Goal: Task Accomplishment & Management: Use online tool/utility

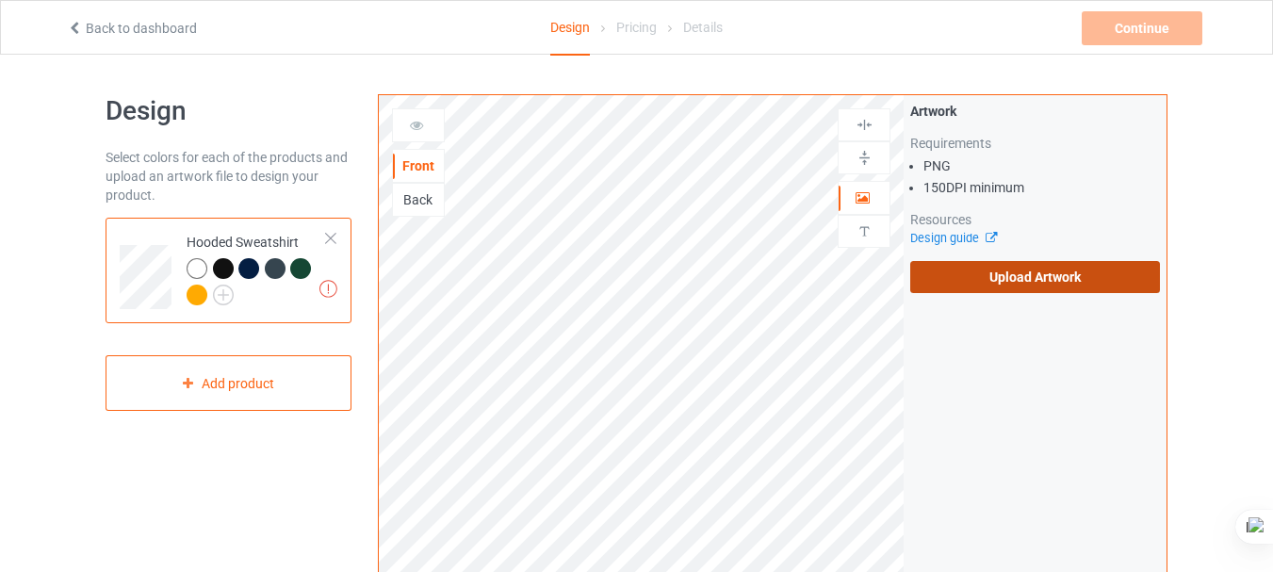
click at [1084, 268] on label "Upload Artwork" at bounding box center [1035, 277] width 250 height 32
click at [0, 0] on input "Upload Artwork" at bounding box center [0, 0] width 0 height 0
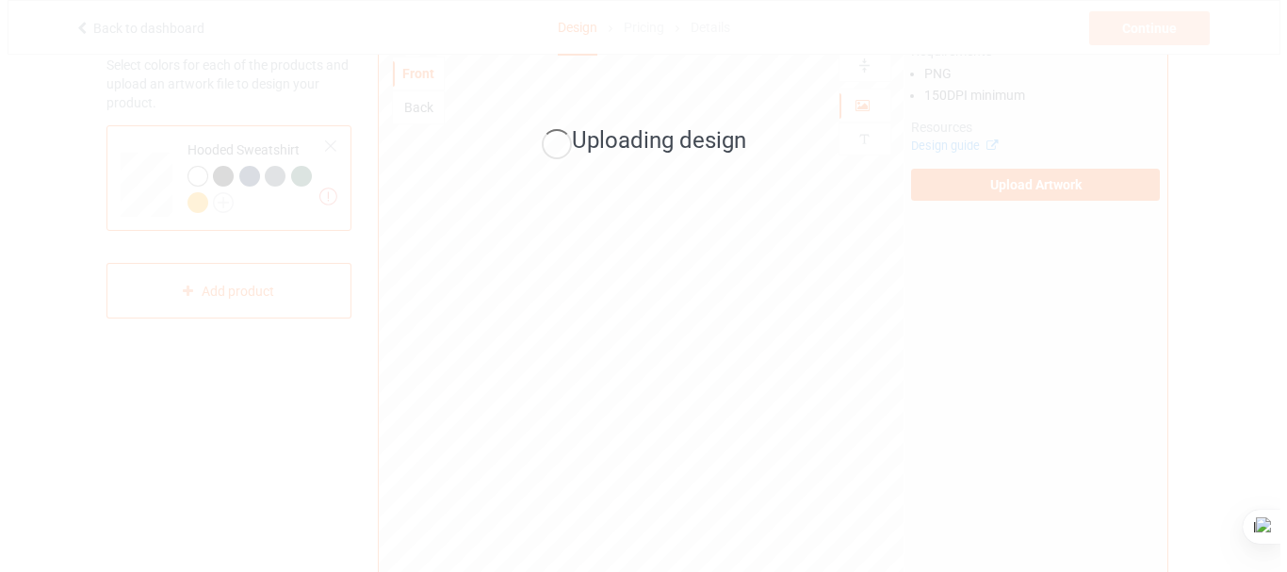
scroll to position [86, 0]
click at [1279, 124] on html "Back to dashboard Design Pricing Details Continue Missing artworks Design Selec…" at bounding box center [643, 200] width 1287 height 572
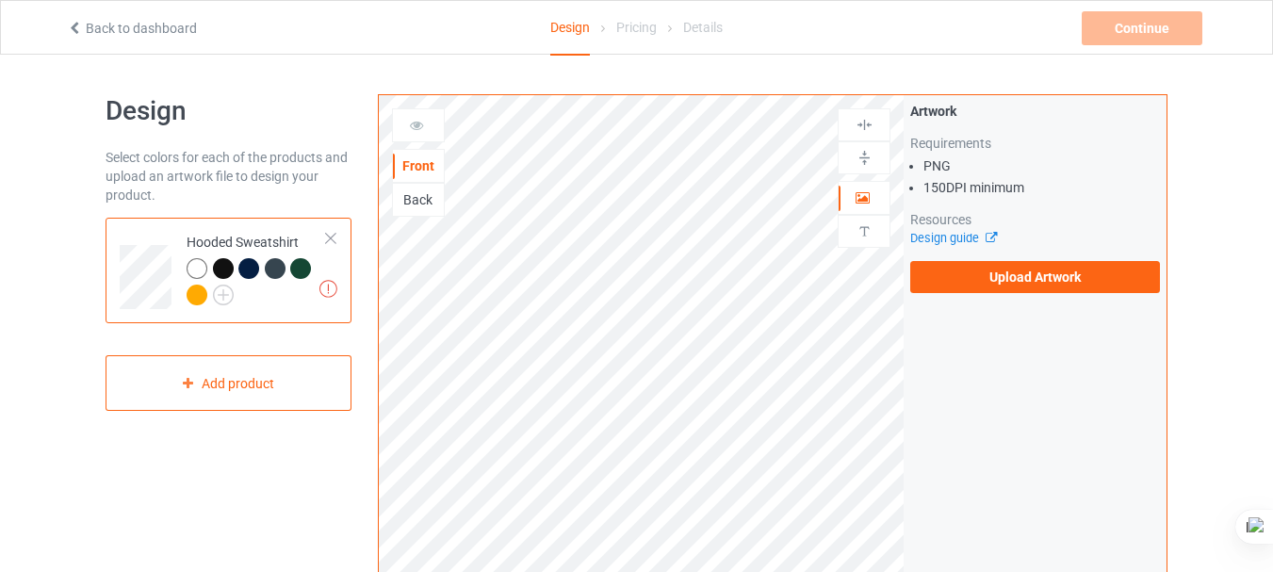
click at [333, 230] on td "Missing artworks Hooded Sweatshirt" at bounding box center [256, 270] width 161 height 90
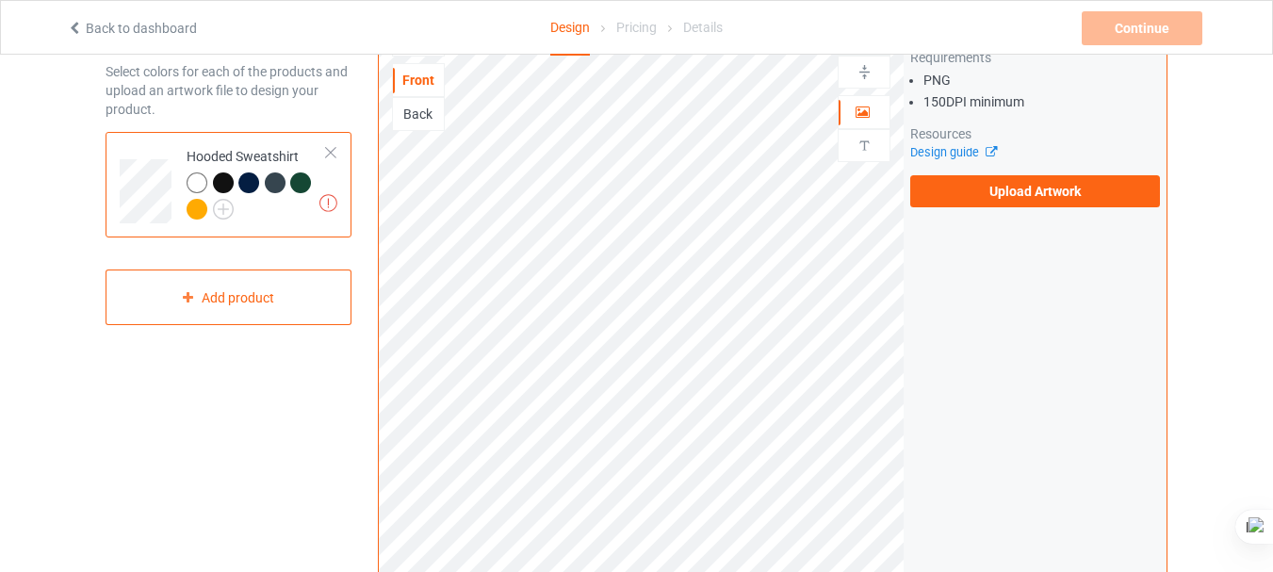
click at [117, 29] on link "Back to dashboard" at bounding box center [132, 28] width 130 height 15
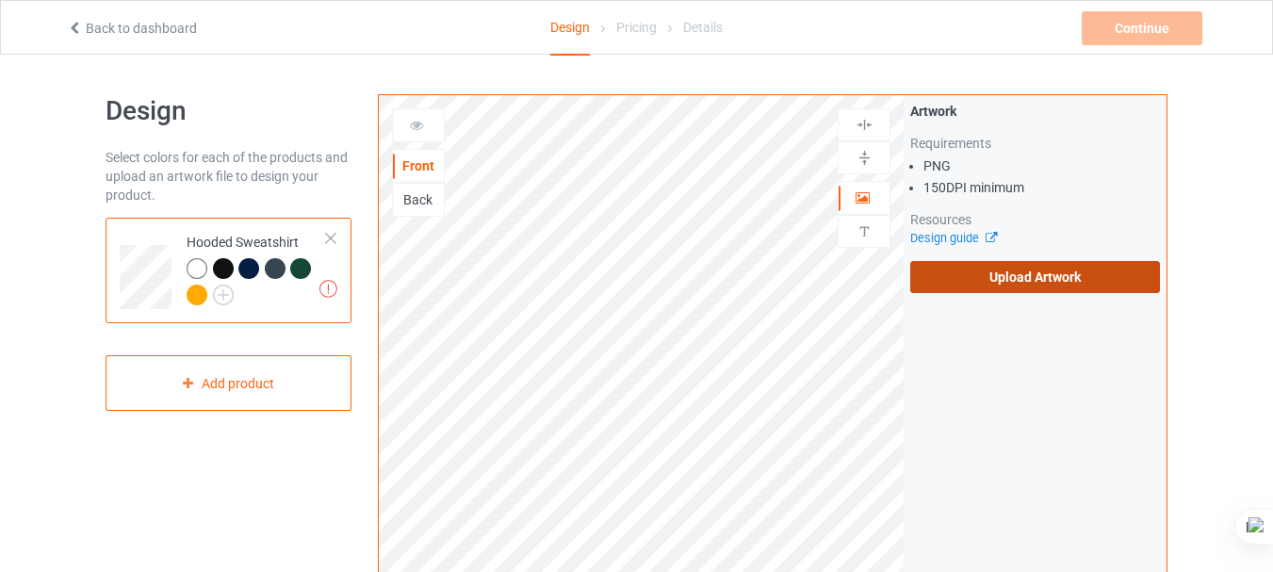
click at [1005, 277] on label "Upload Artwork" at bounding box center [1035, 277] width 250 height 32
click at [0, 0] on input "Upload Artwork" at bounding box center [0, 0] width 0 height 0
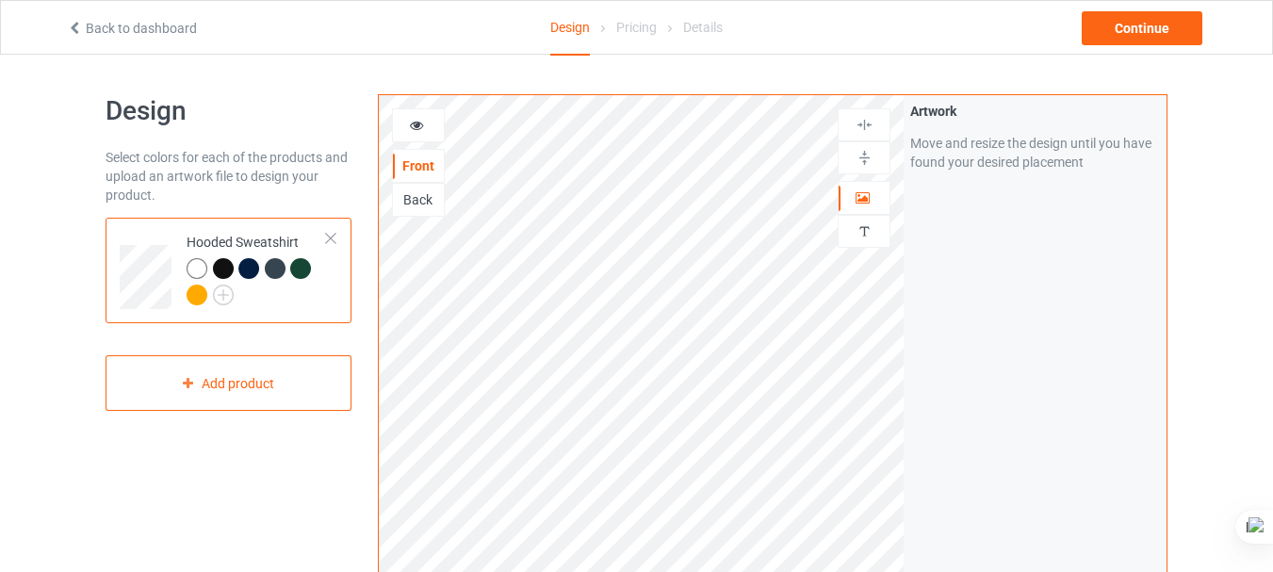
click at [198, 46] on div "Back to dashboard Design Pricing Details Continue" at bounding box center [636, 27] width 1165 height 53
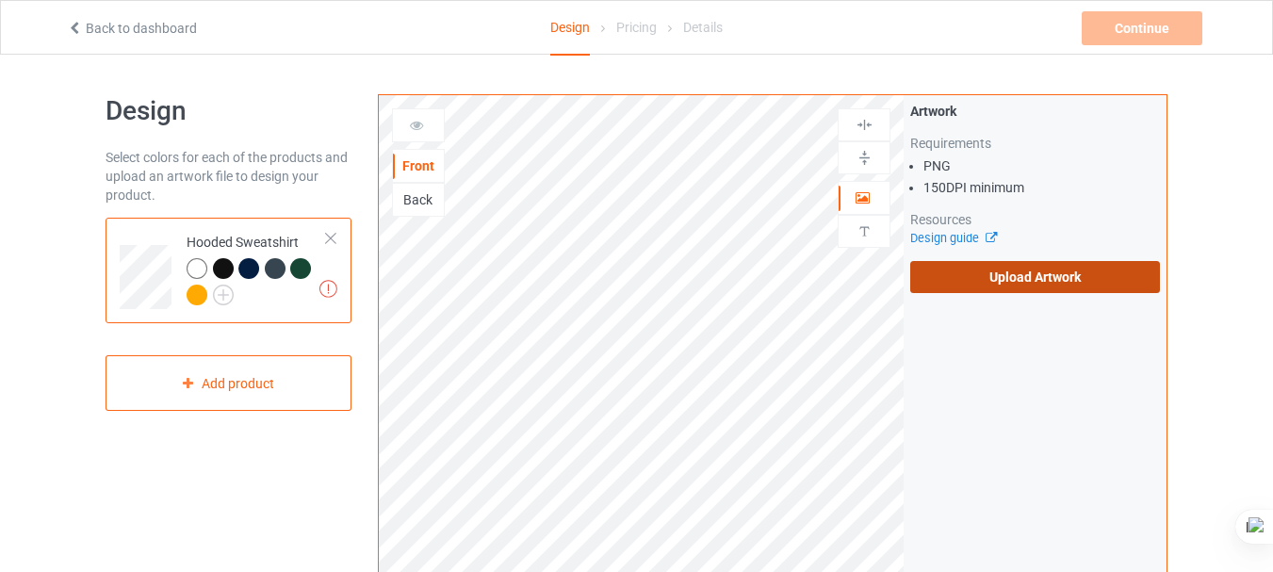
click at [993, 274] on label "Upload Artwork" at bounding box center [1035, 277] width 250 height 32
click at [0, 0] on input "Upload Artwork" at bounding box center [0, 0] width 0 height 0
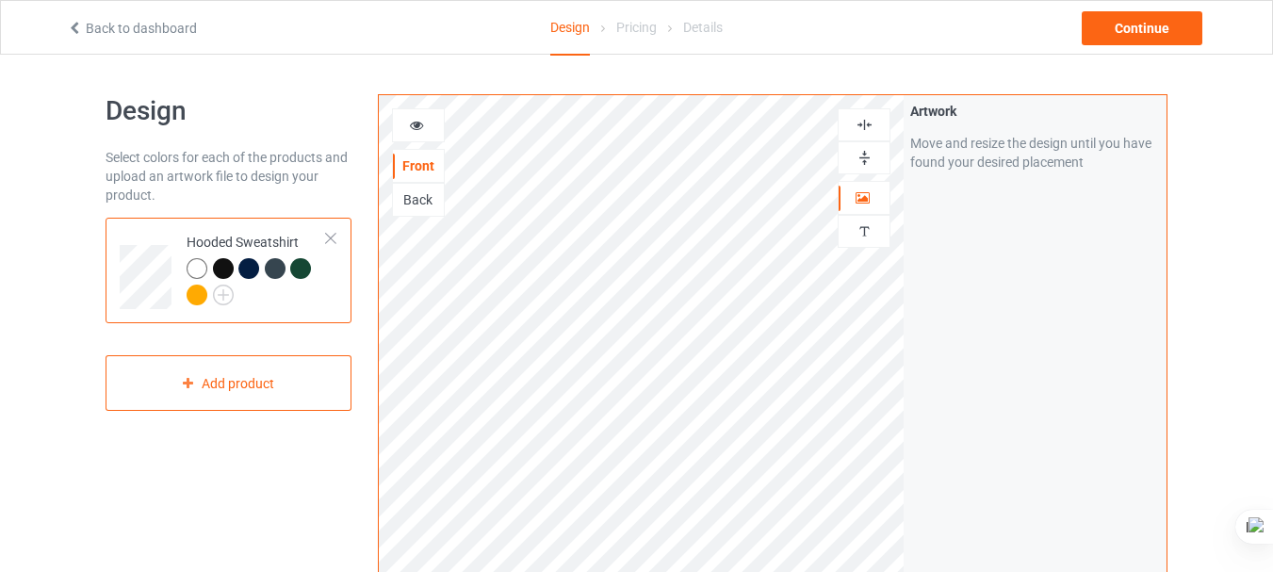
click at [230, 262] on div at bounding box center [223, 268] width 21 height 21
click at [226, 262] on div at bounding box center [223, 268] width 21 height 21
click at [219, 289] on img at bounding box center [223, 294] width 21 height 21
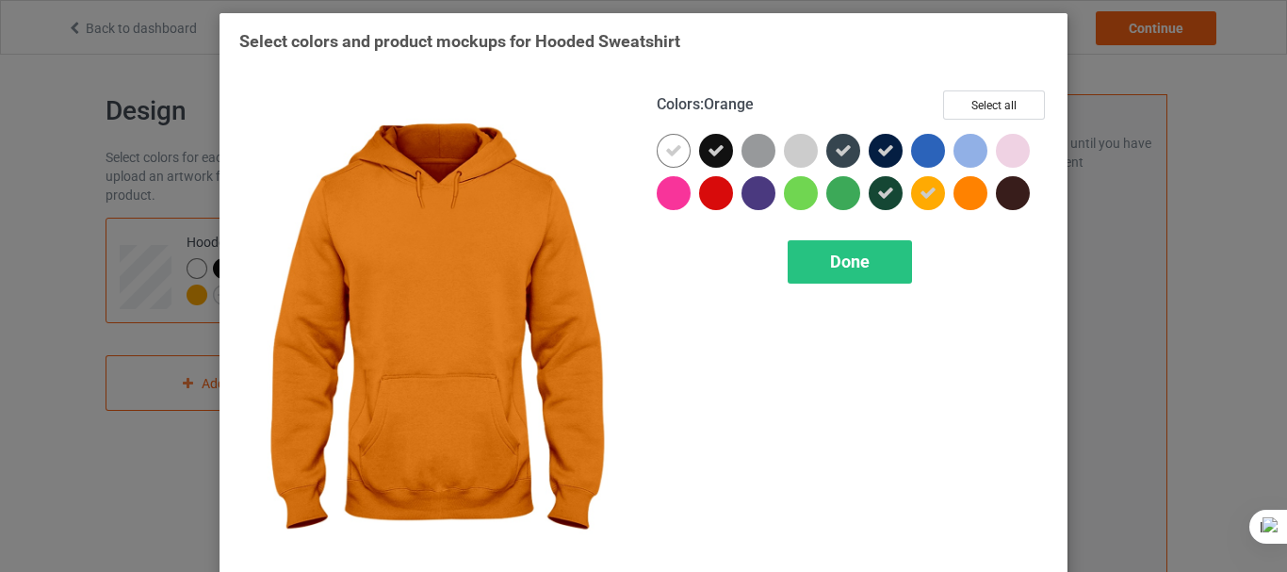
click at [966, 197] on div at bounding box center [970, 193] width 34 height 34
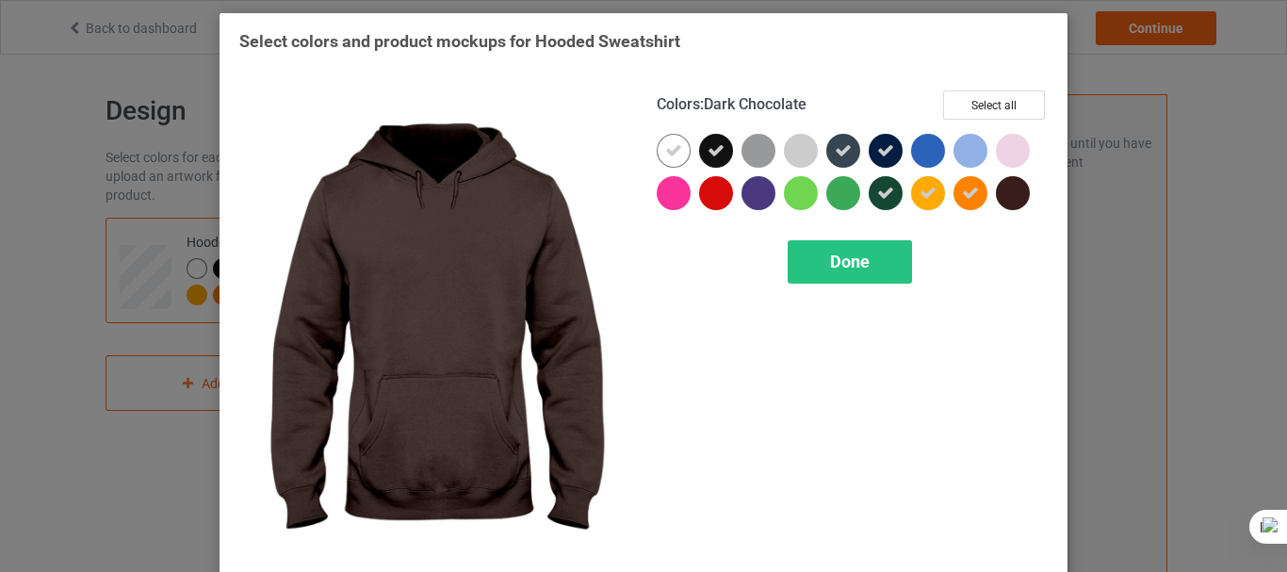
click at [1010, 197] on div at bounding box center [1013, 193] width 34 height 34
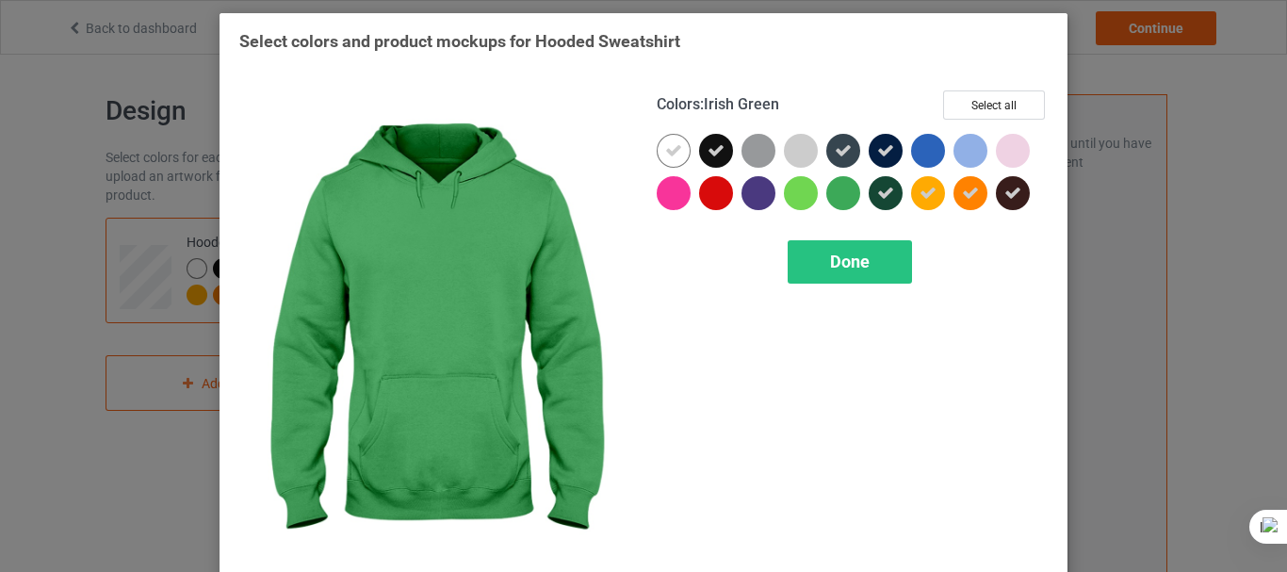
click at [833, 199] on div at bounding box center [843, 193] width 34 height 34
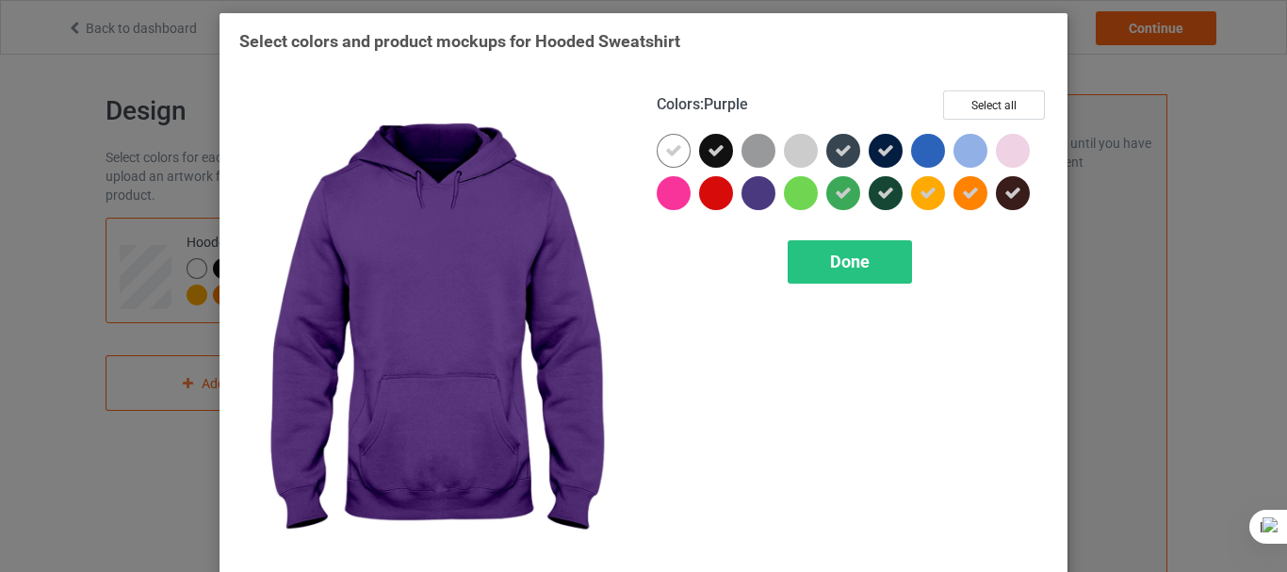
click at [749, 198] on div at bounding box center [758, 193] width 34 height 34
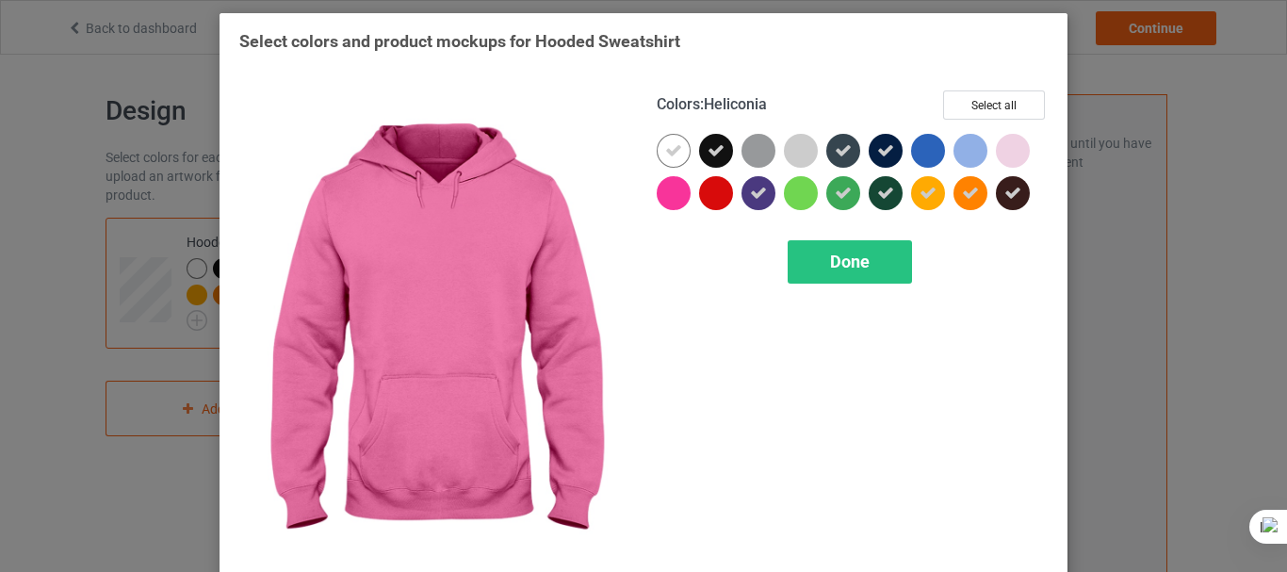
click at [658, 194] on div at bounding box center [674, 193] width 34 height 34
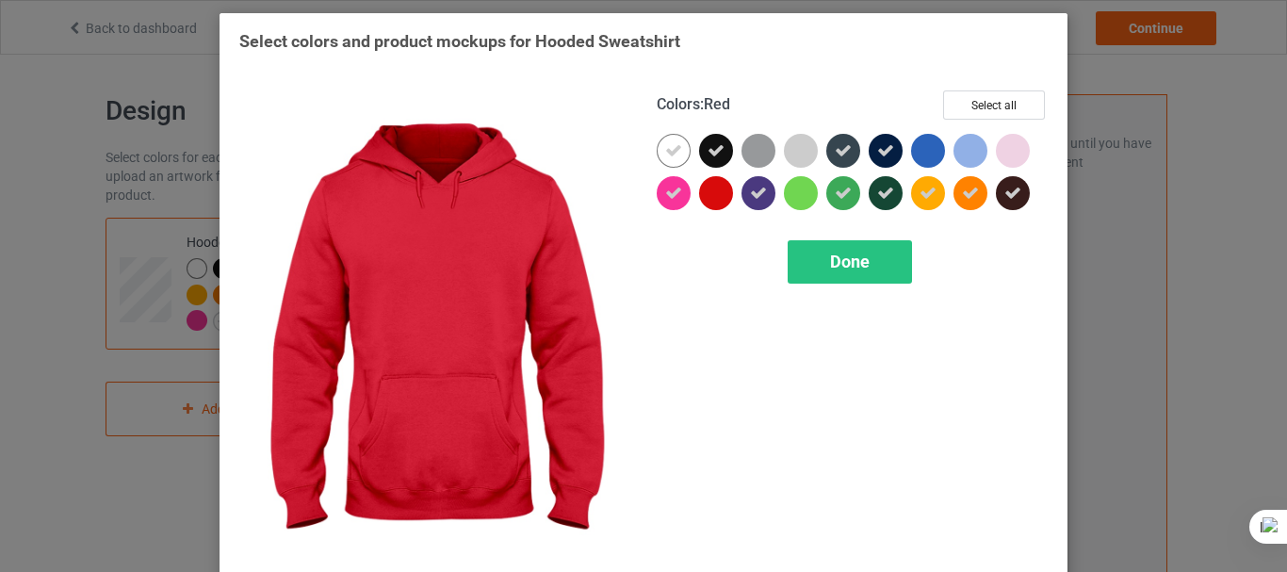
click at [703, 195] on div at bounding box center [716, 193] width 34 height 34
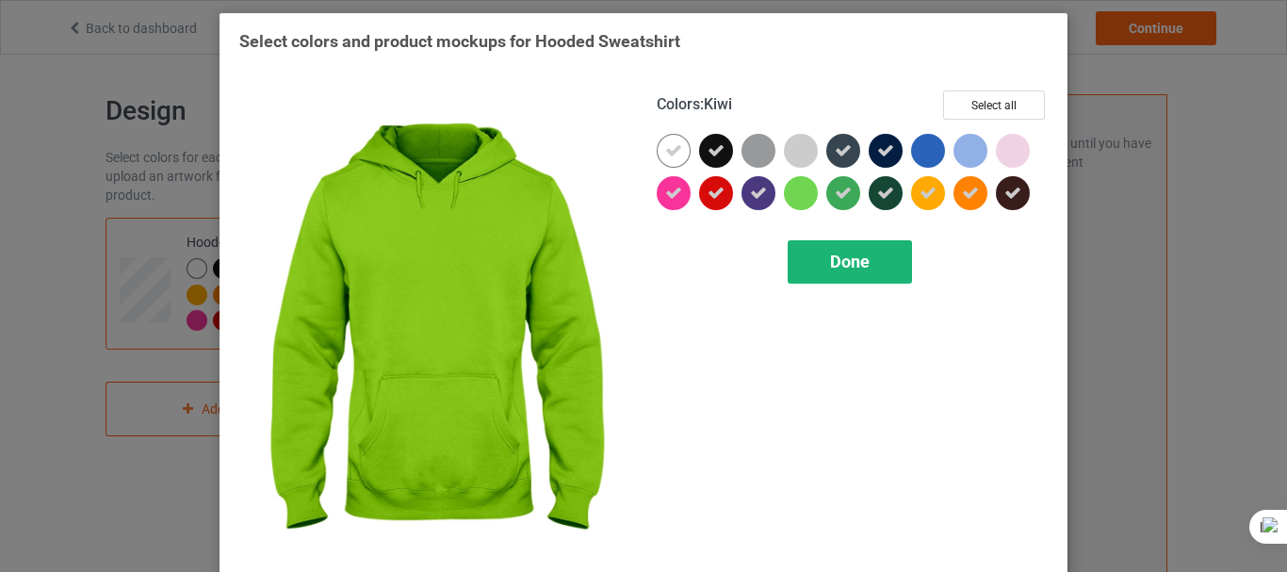
click at [846, 257] on span "Done" at bounding box center [850, 262] width 40 height 20
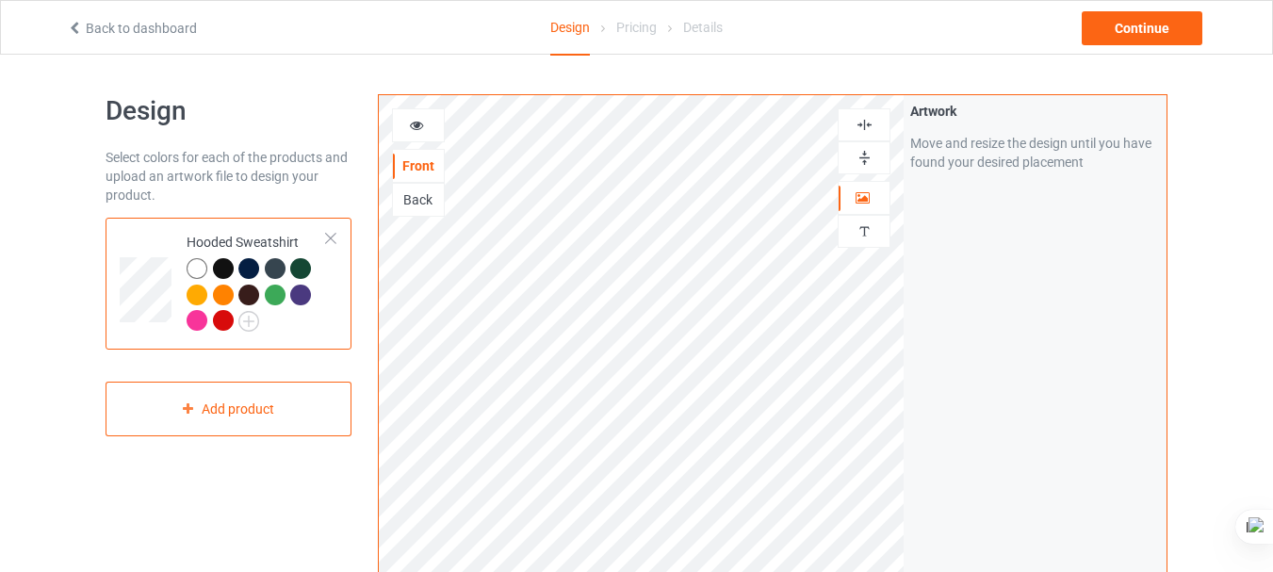
click at [225, 267] on div at bounding box center [223, 268] width 21 height 21
click at [221, 295] on div at bounding box center [223, 294] width 21 height 21
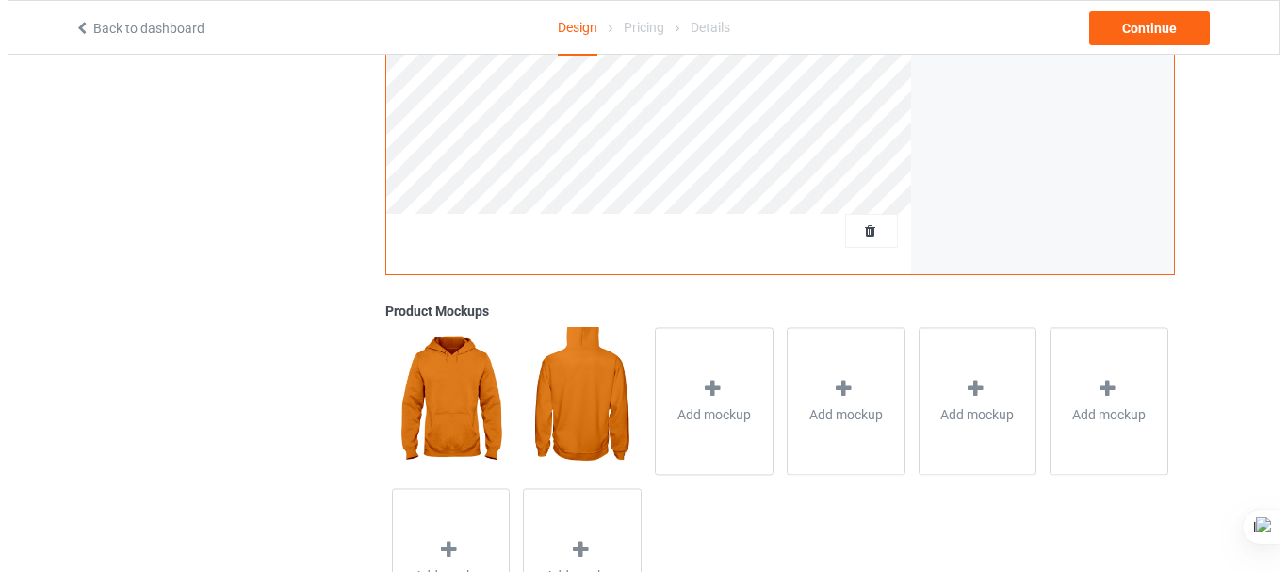
scroll to position [541, 0]
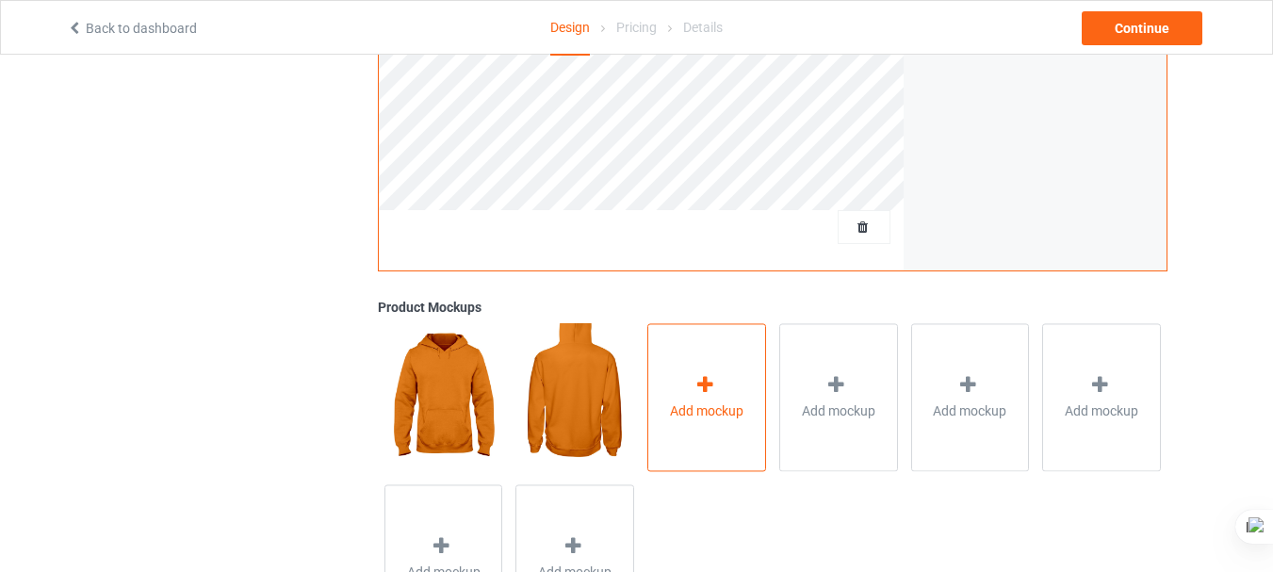
click at [690, 392] on div "Add mockup" at bounding box center [706, 397] width 119 height 148
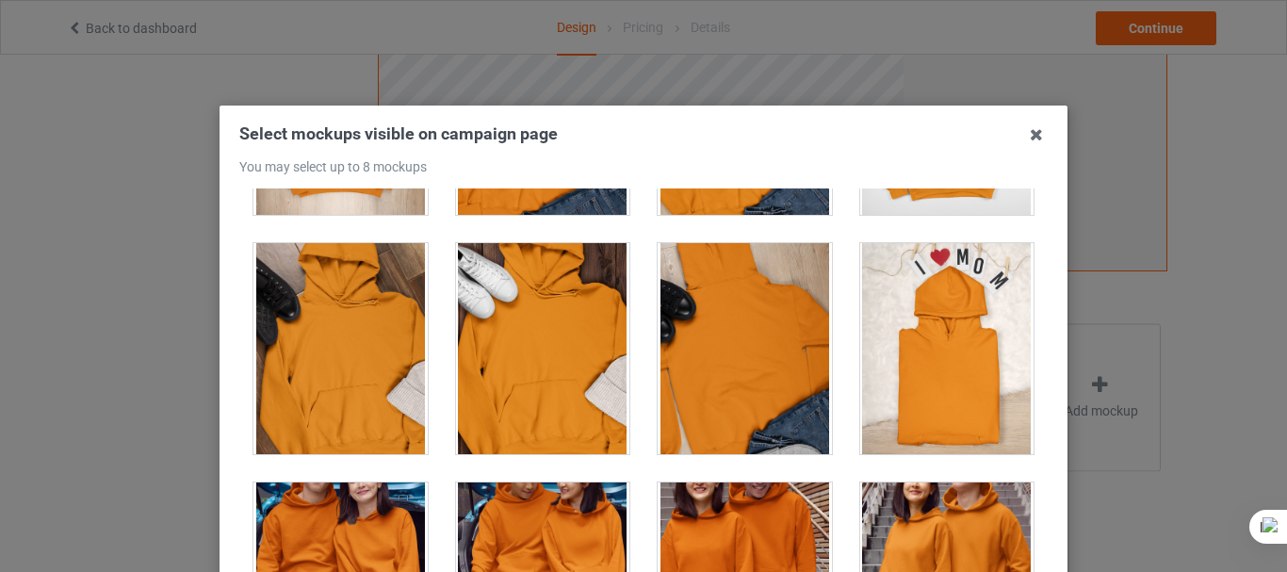
scroll to position [8259, 0]
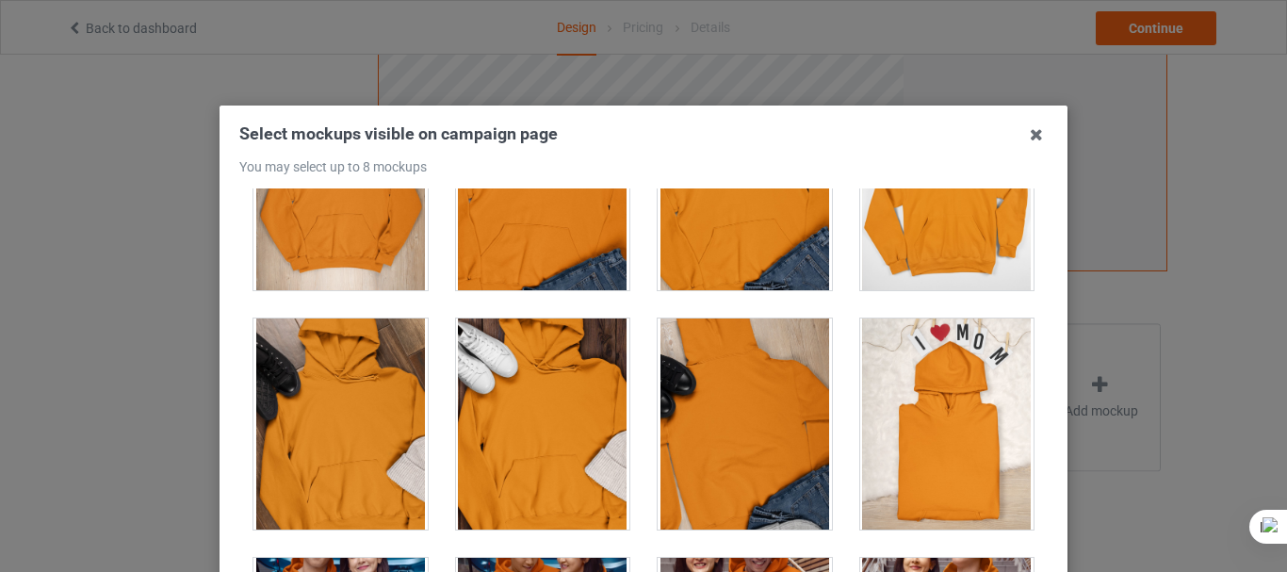
click at [382, 418] on div at bounding box center [340, 423] width 174 height 211
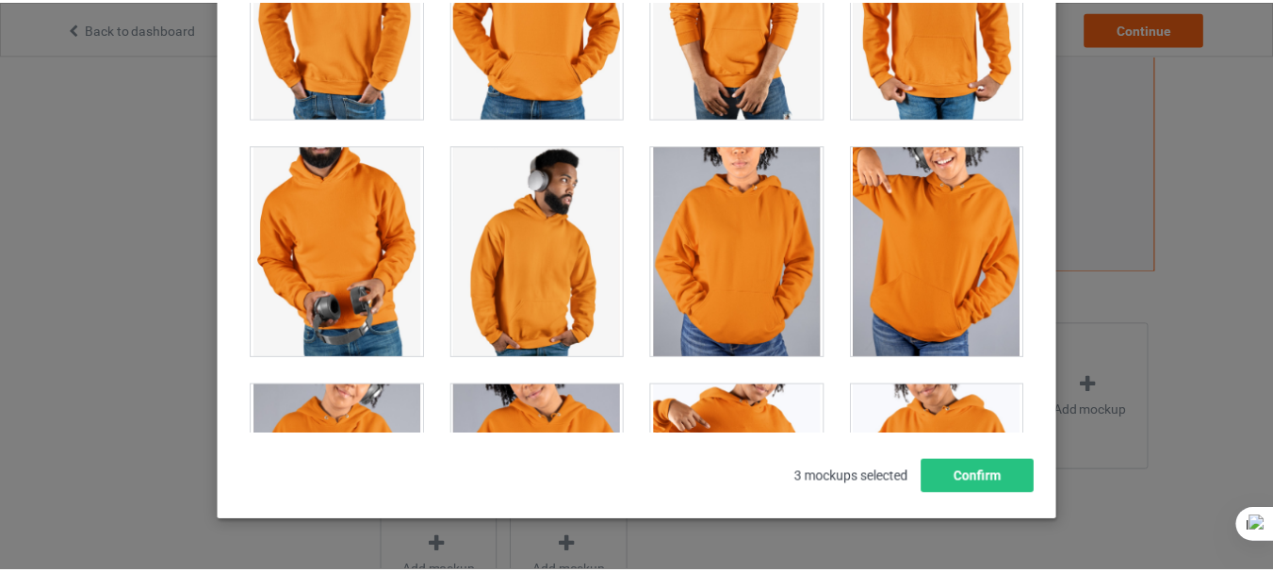
scroll to position [221, 0]
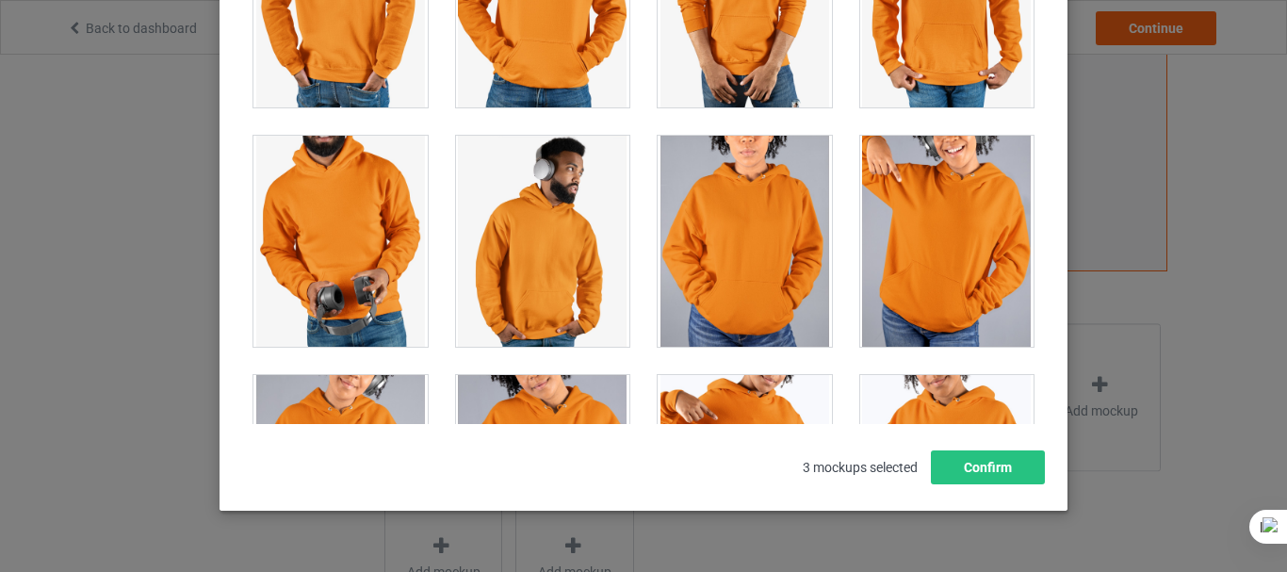
click at [959, 251] on div at bounding box center [947, 241] width 174 height 211
click at [967, 469] on button "Confirm" at bounding box center [988, 467] width 114 height 34
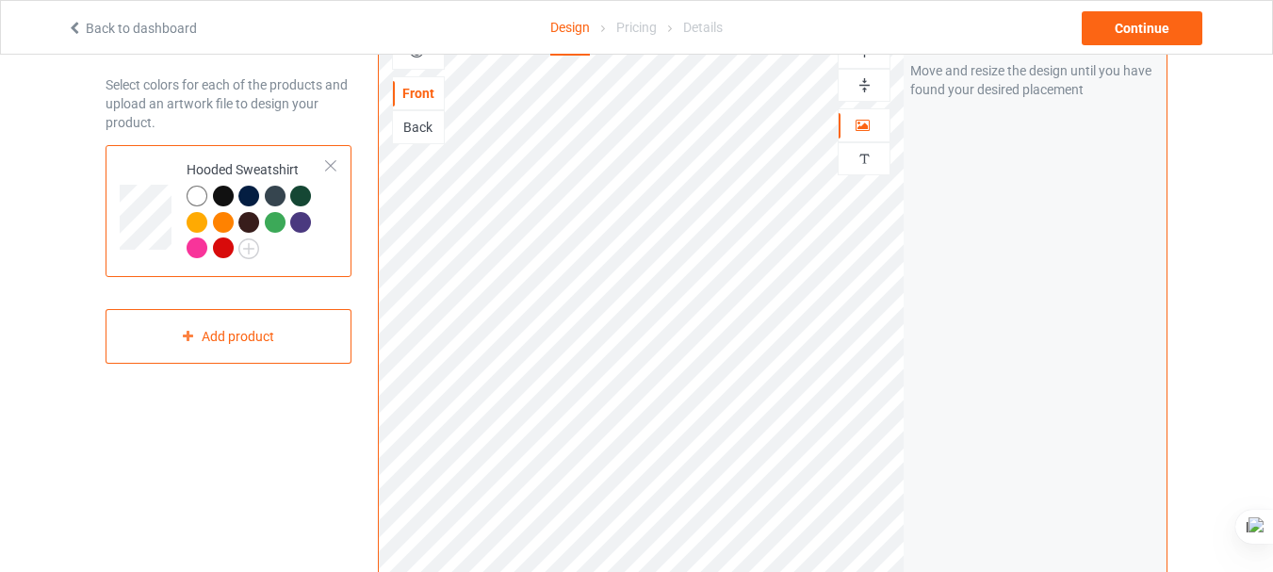
scroll to position [0, 0]
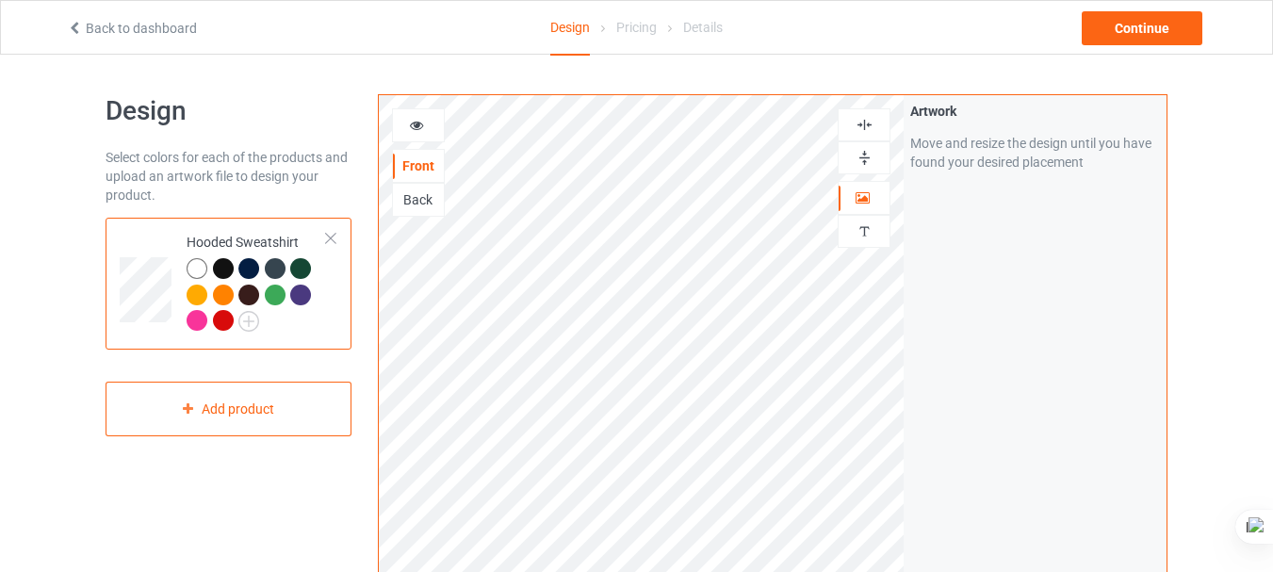
click at [222, 268] on div at bounding box center [223, 268] width 21 height 21
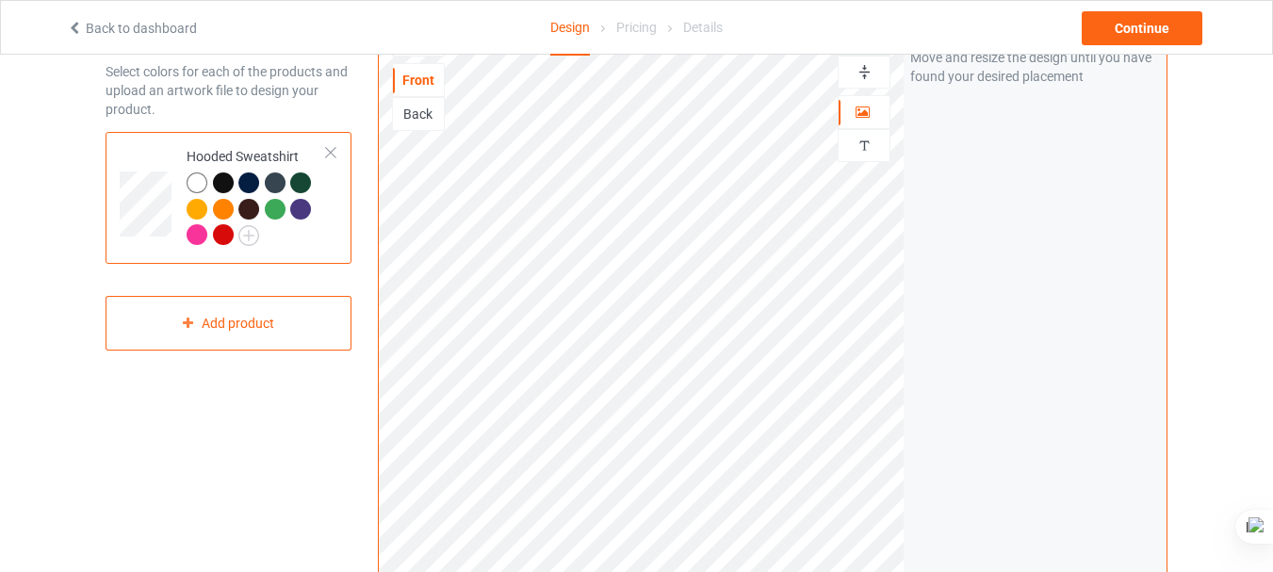
scroll to position [98, 0]
